Goal: Share content: Share content

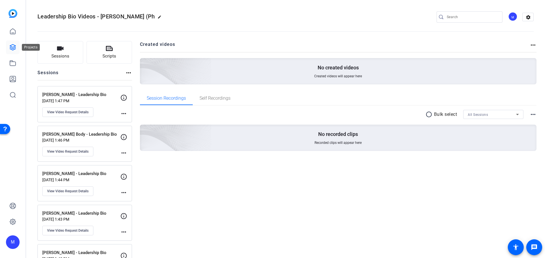
click at [15, 42] on link at bounding box center [13, 48] width 14 height 14
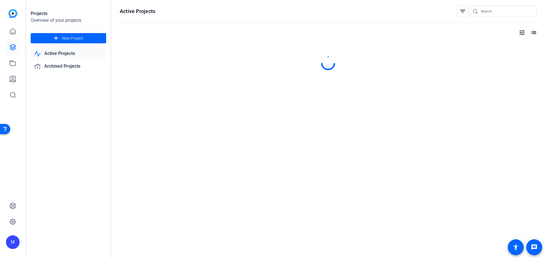
click at [50, 52] on link "Active Projects" at bounding box center [68, 54] width 75 height 12
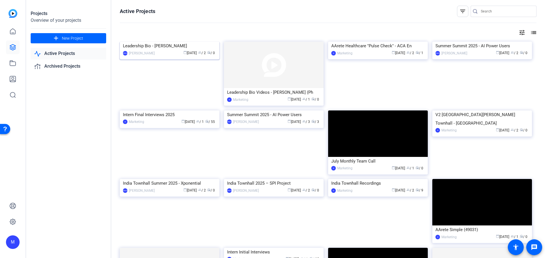
click at [202, 42] on img at bounding box center [170, 42] width 100 height 0
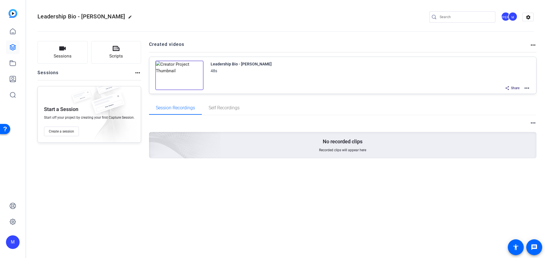
click at [512, 89] on span "Share" at bounding box center [515, 88] width 9 height 5
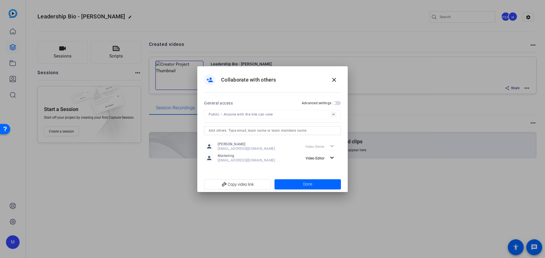
click at [336, 104] on span "button" at bounding box center [336, 103] width 9 height 4
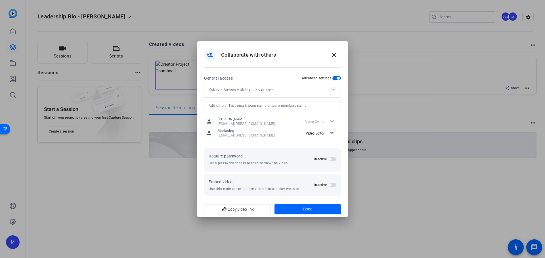
click at [332, 160] on span "button" at bounding box center [332, 159] width 9 height 4
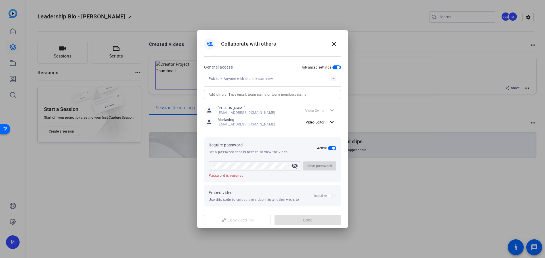
click at [330, 146] on mat-slide-toggle "Active" at bounding box center [327, 148] width 20 height 7
click at [330, 149] on span "button" at bounding box center [332, 148] width 9 height 4
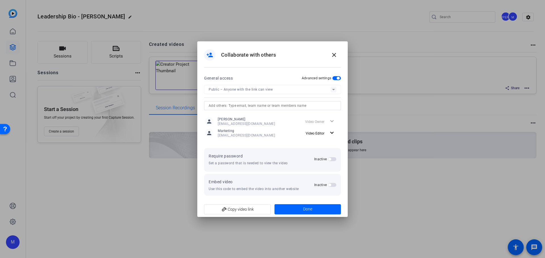
click at [334, 78] on span "button" at bounding box center [336, 78] width 9 height 4
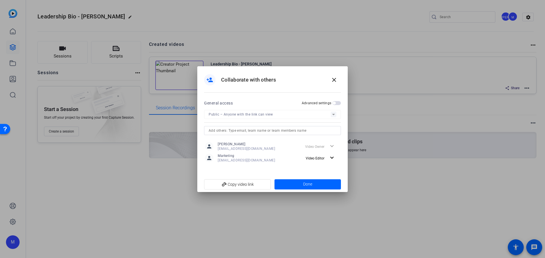
click at [340, 103] on span "button" at bounding box center [336, 103] width 9 height 4
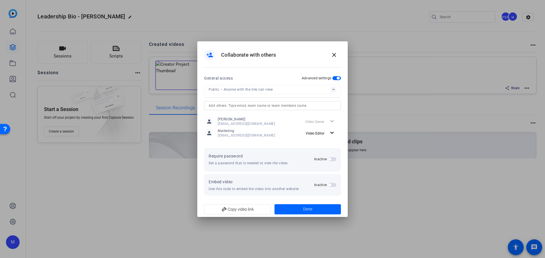
click at [304, 152] on openreel-set-password "Require password Set a password that is needed to view the video Inactive" at bounding box center [272, 160] width 137 height 24
click at [333, 160] on span "button" at bounding box center [332, 159] width 9 height 4
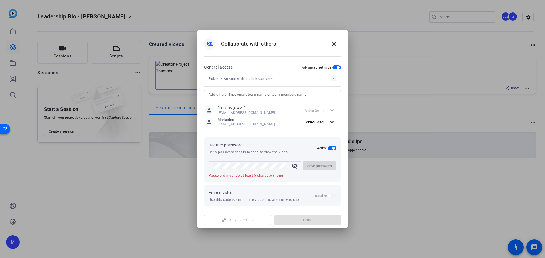
click at [277, 156] on div "Require password Set a password that is needed to view the video Active visibil…" at bounding box center [272, 156] width 128 height 29
click at [250, 162] on div at bounding box center [249, 166] width 73 height 9
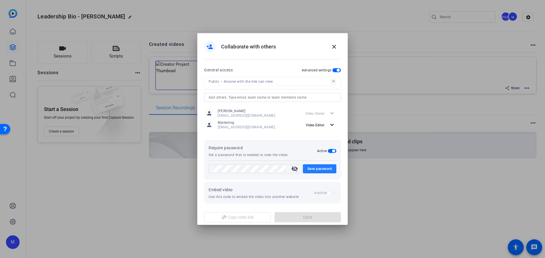
click at [322, 171] on span "Save password" at bounding box center [319, 169] width 25 height 7
click at [332, 153] on span "button" at bounding box center [332, 151] width 9 height 4
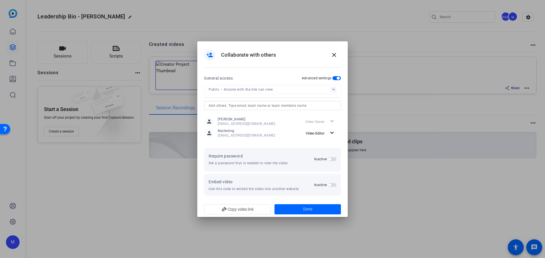
click at [336, 78] on span "button" at bounding box center [336, 78] width 9 height 4
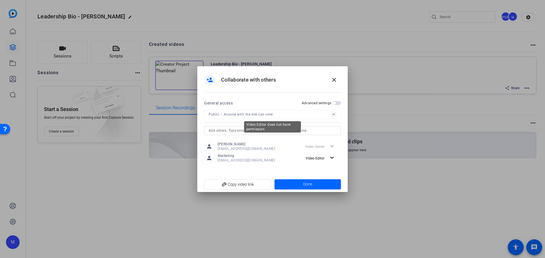
click at [333, 114] on mat-form-field "Public – Anyone with the link can view" at bounding box center [272, 114] width 137 height 9
click at [278, 132] on input "text" at bounding box center [272, 130] width 128 height 7
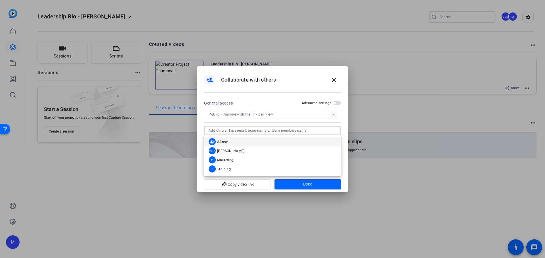
click at [278, 132] on input "text" at bounding box center [272, 130] width 128 height 7
click at [242, 187] on span "add_link Copy video link" at bounding box center [237, 184] width 58 height 11
drag, startPoint x: 419, startPoint y: 157, endPoint x: 374, endPoint y: 101, distance: 72.0
click at [419, 157] on div at bounding box center [272, 129] width 545 height 258
